Goal: Check status: Check status

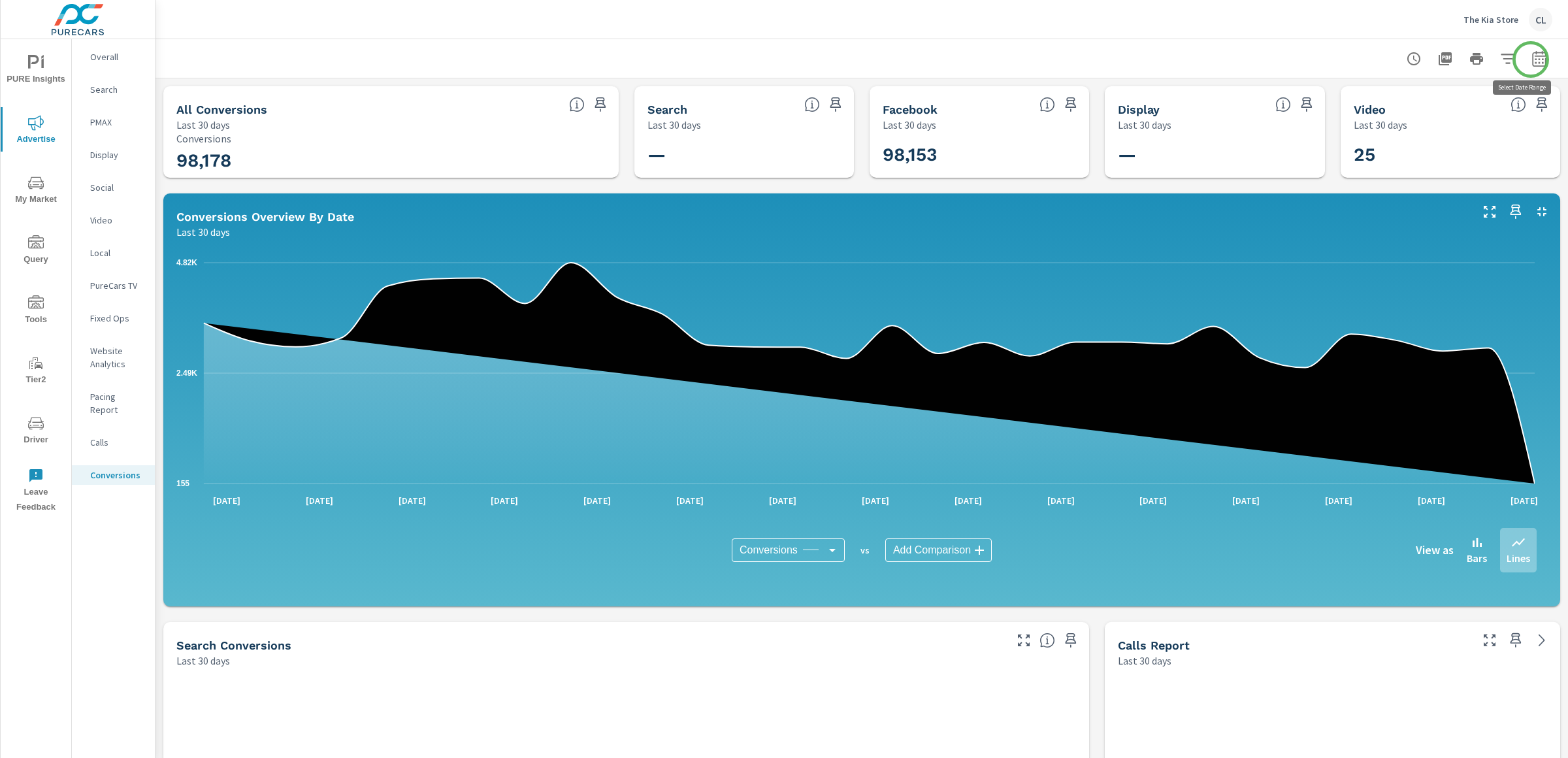
click at [1532, 60] on icon "button" at bounding box center [1539, 59] width 15 height 15
select select "Last 30 days"
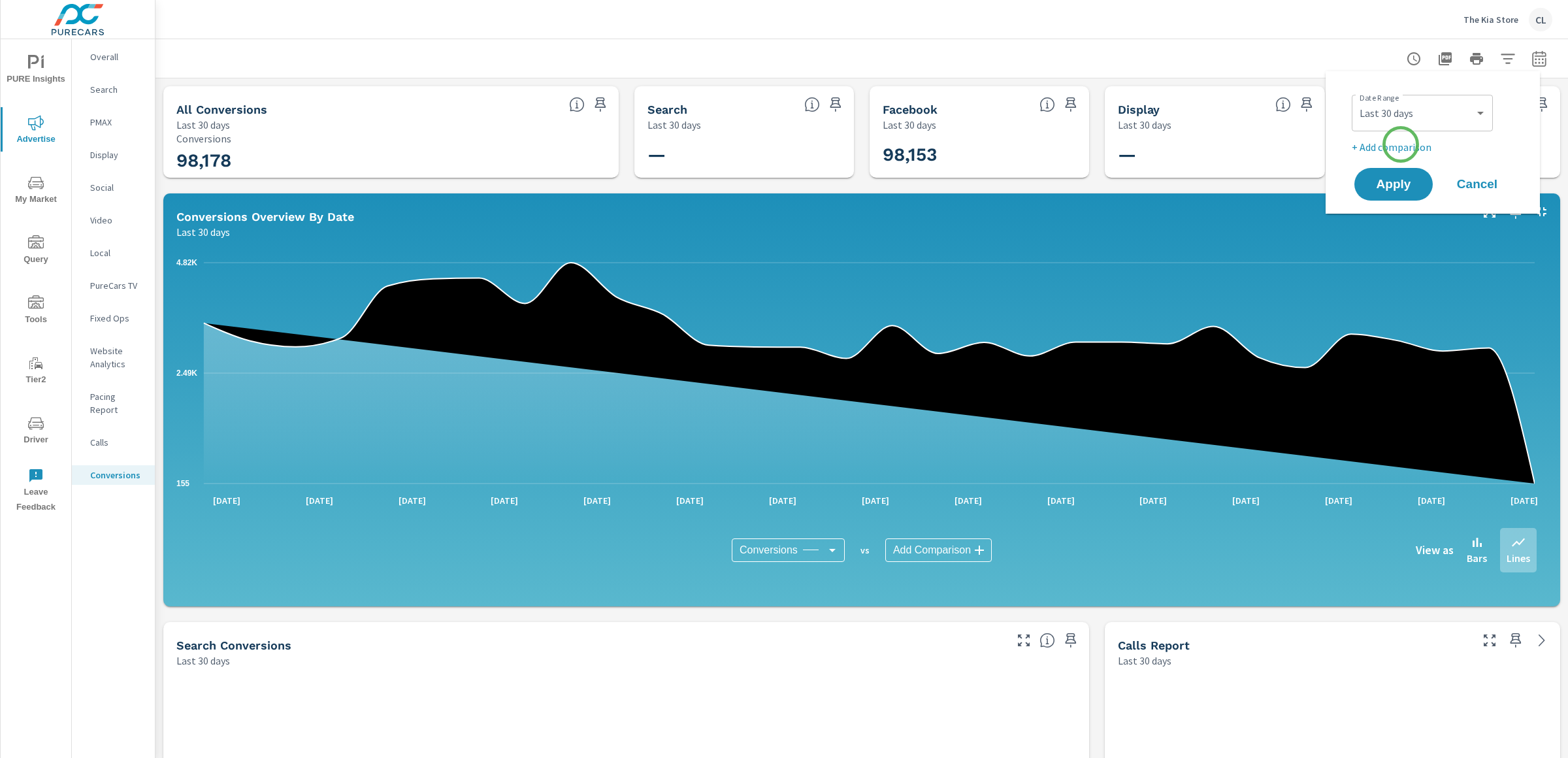
click at [1400, 147] on p "+ Add comparison" at bounding box center [1436, 146] width 167 height 15
select select "Previous period"
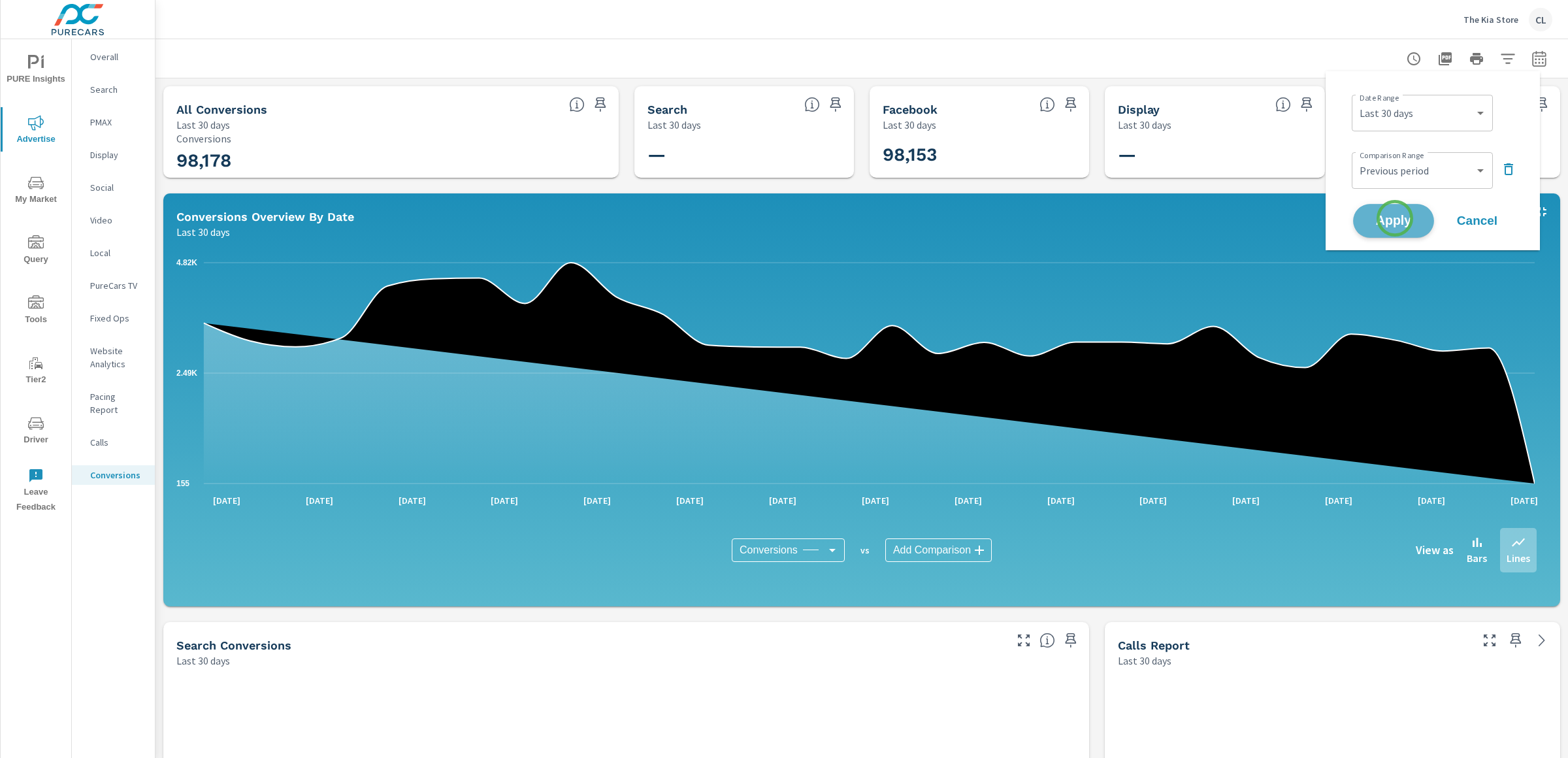
click at [1395, 218] on span "Apply" at bounding box center [1394, 221] width 53 height 12
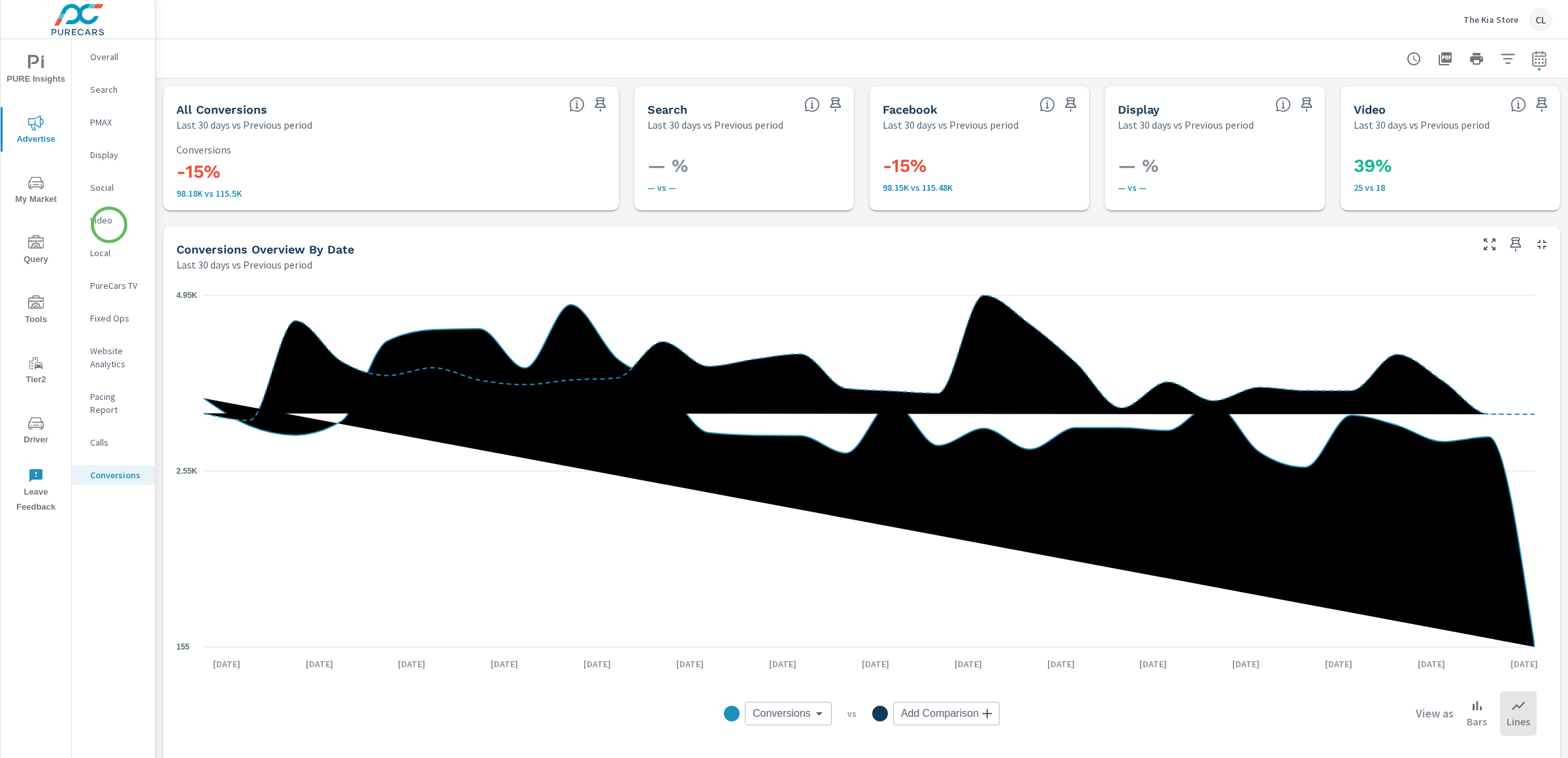
click at [108, 224] on p "Video" at bounding box center [117, 221] width 54 height 13
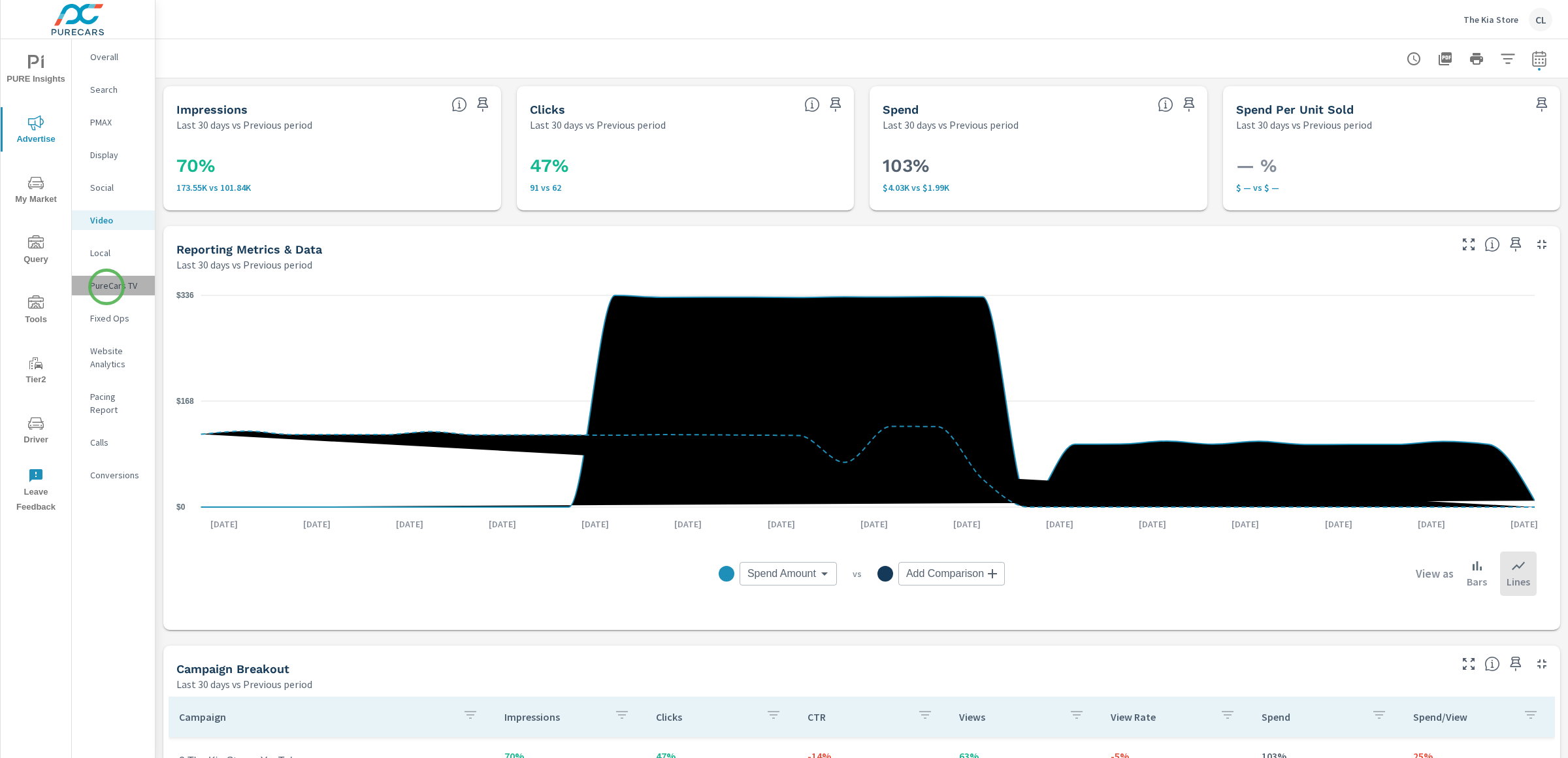
click at [107, 287] on p "PureCars TV" at bounding box center [117, 285] width 54 height 13
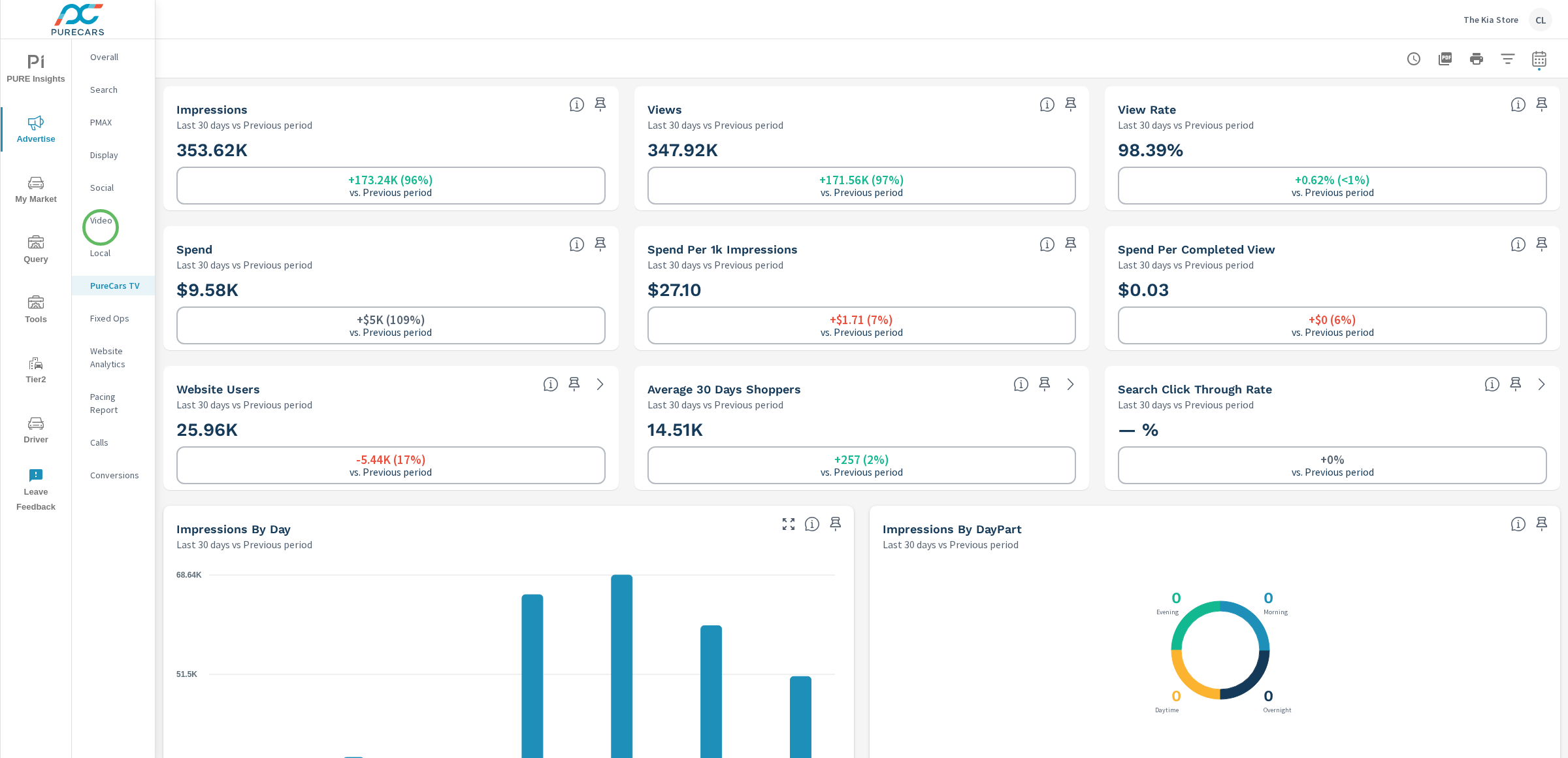
click at [100, 222] on p "Video" at bounding box center [117, 221] width 54 height 13
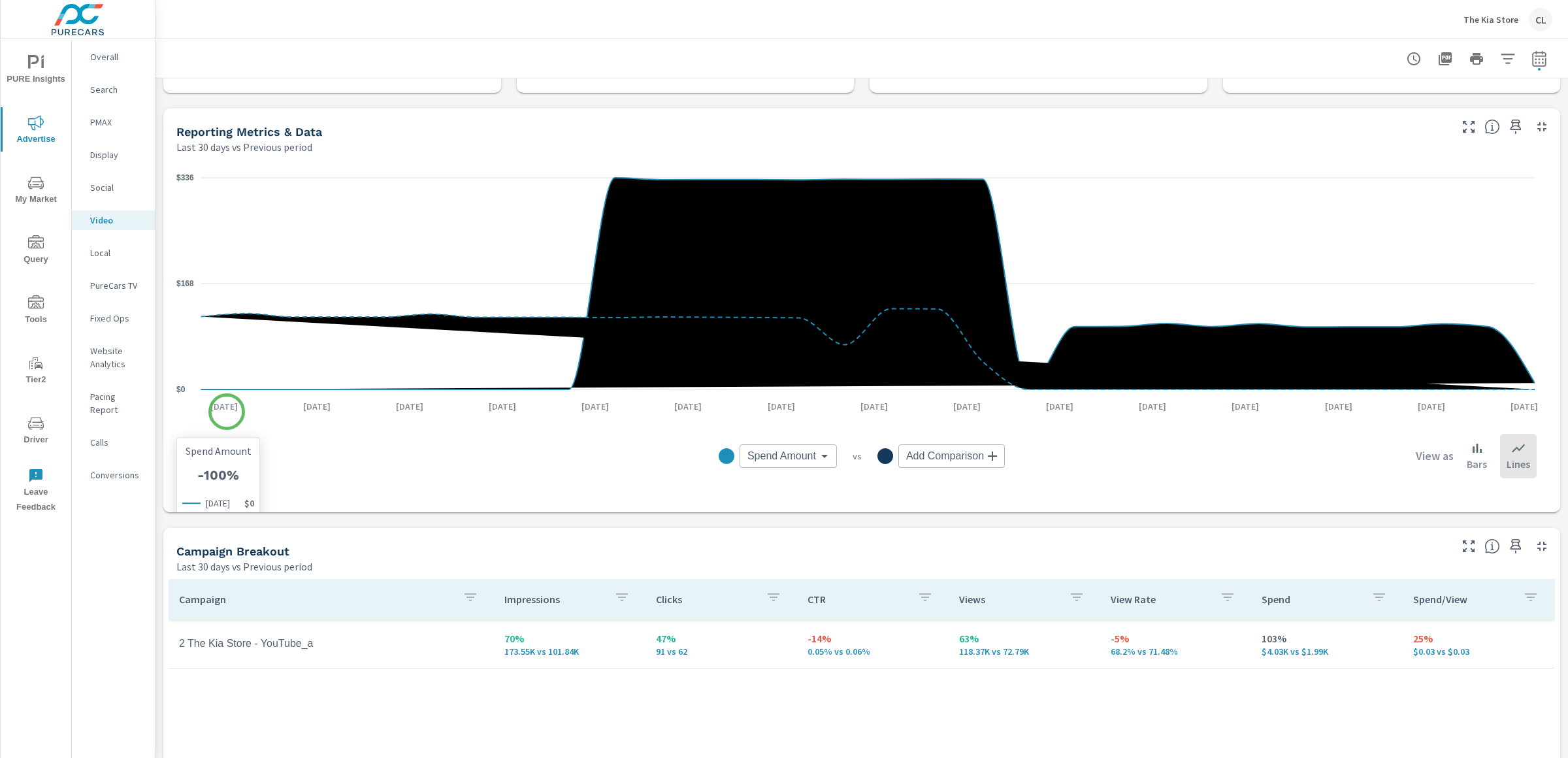
scroll to position [382, 0]
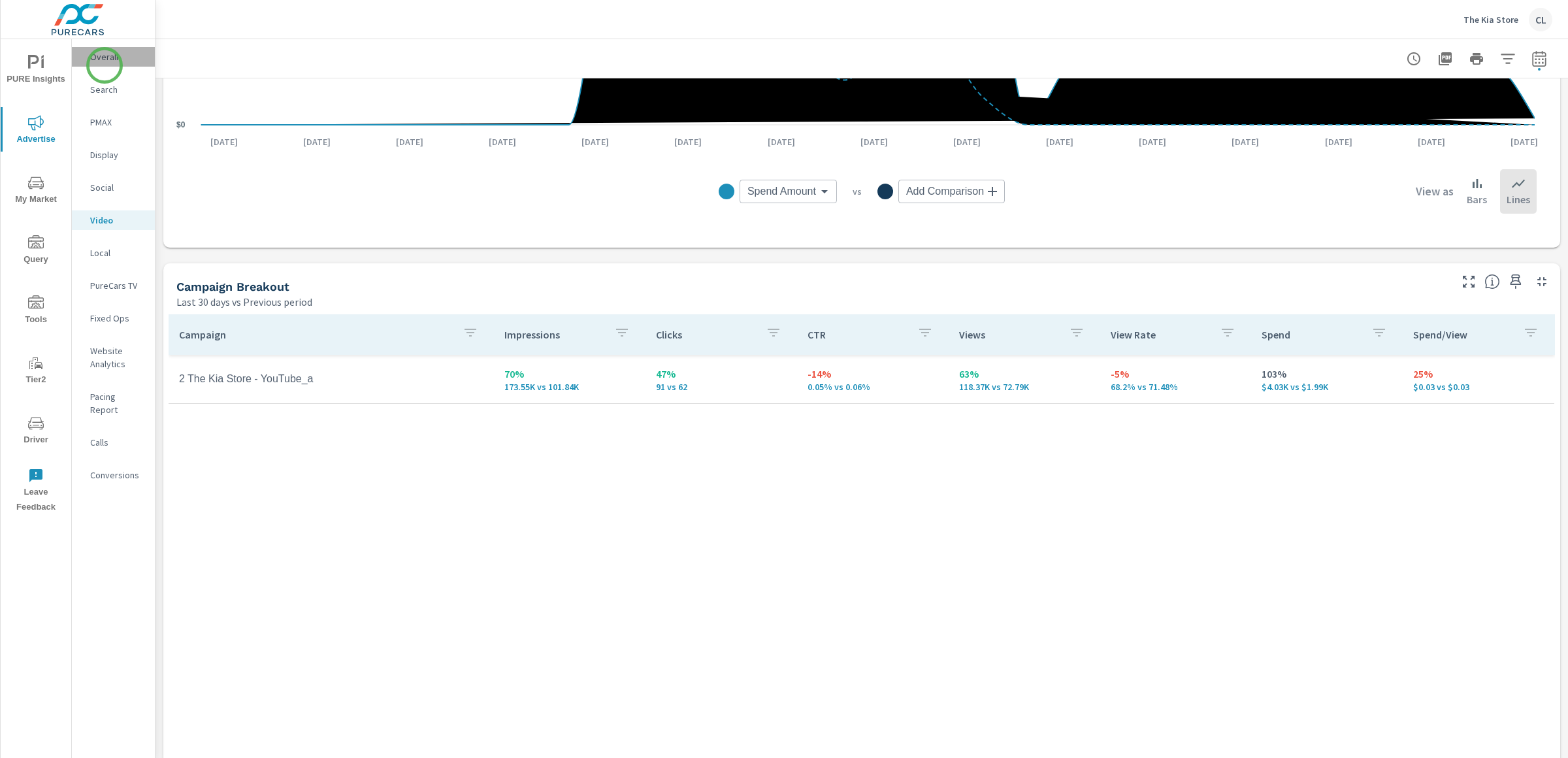
click at [105, 66] on div "Overall" at bounding box center [113, 56] width 83 height 20
